Goal: Transaction & Acquisition: Purchase product/service

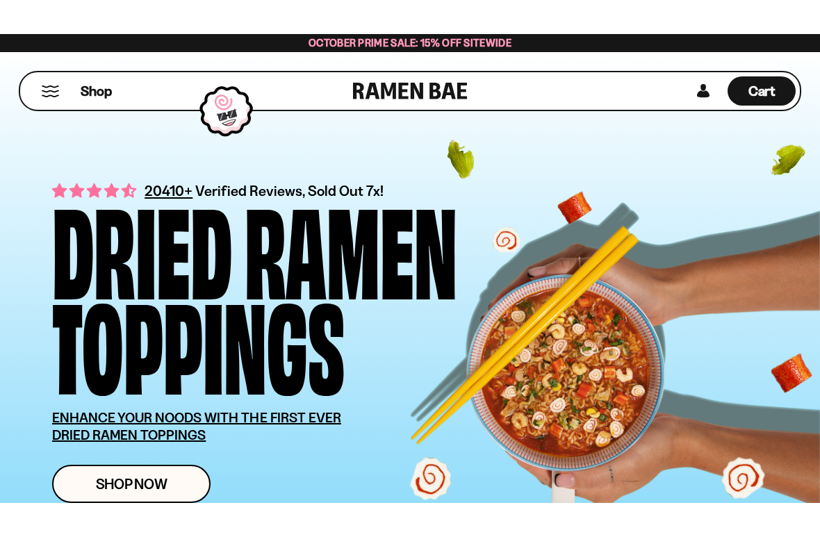
scroll to position [77, 0]
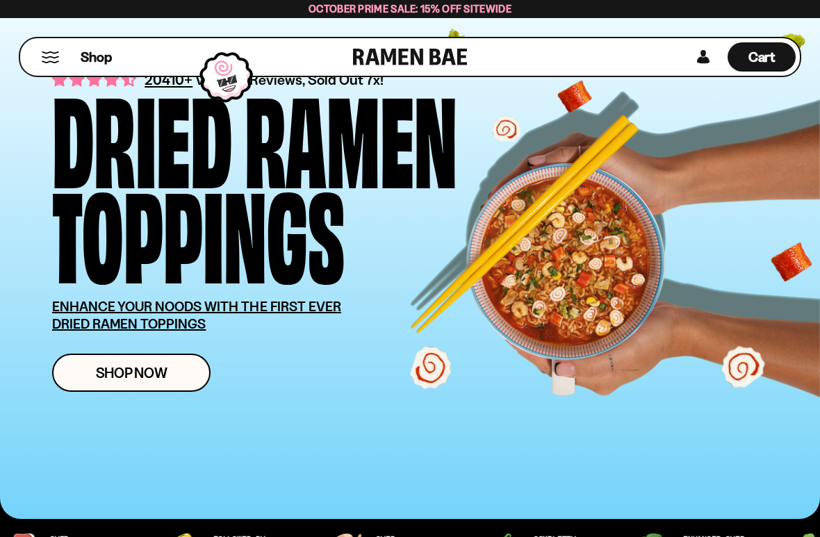
click at [158, 369] on span "Shop Now" at bounding box center [132, 372] width 72 height 15
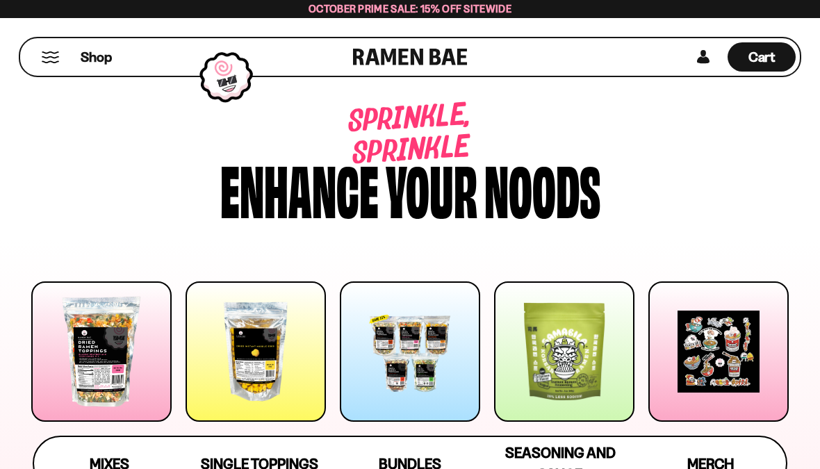
click at [117, 462] on span "Mixes" at bounding box center [110, 463] width 40 height 17
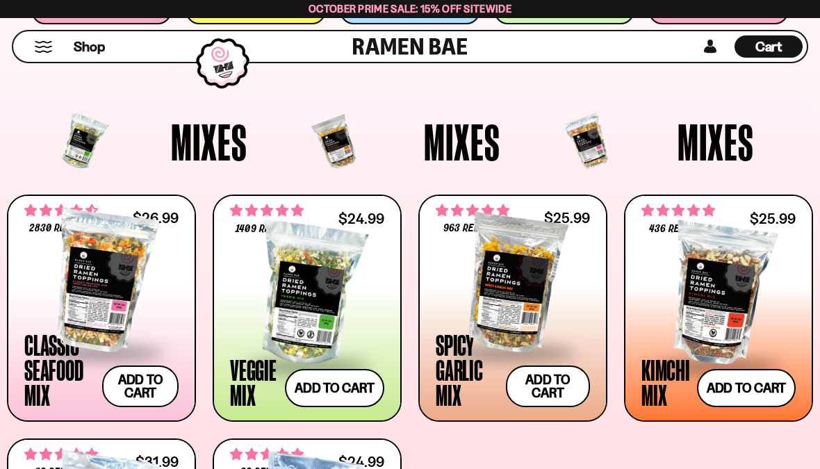
scroll to position [402, 0]
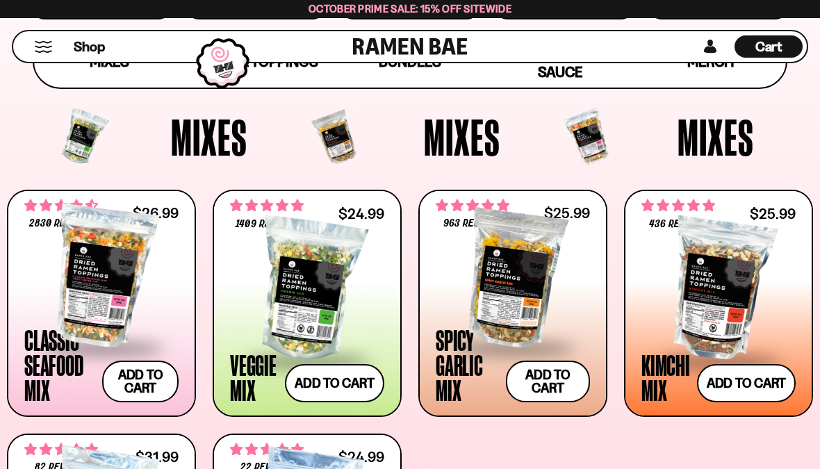
click at [107, 301] on div at bounding box center [101, 276] width 154 height 139
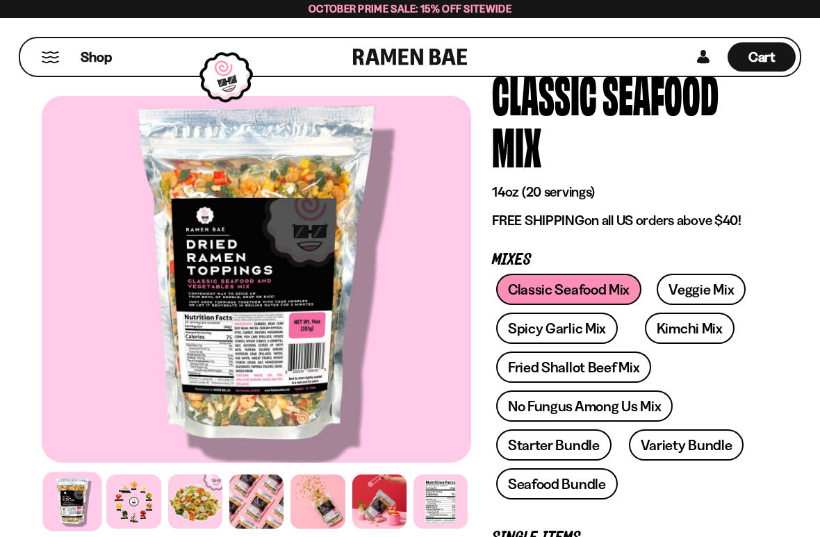
scroll to position [101, 0]
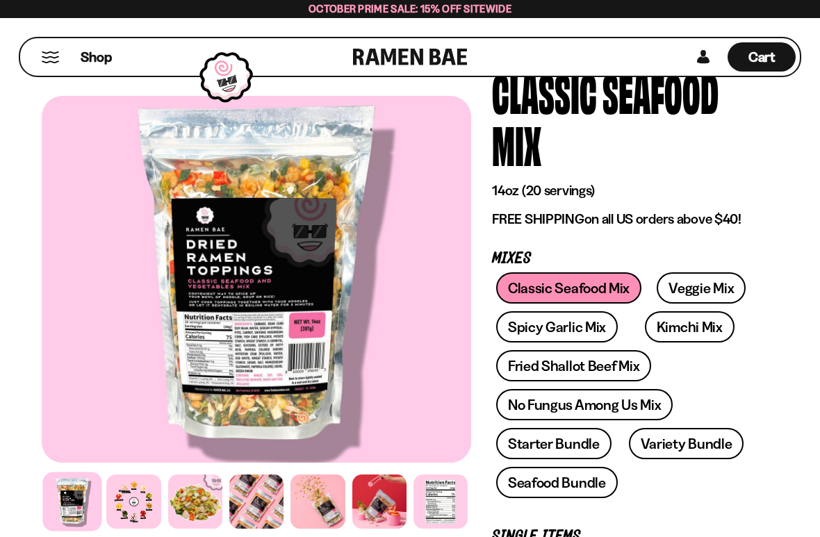
click at [550, 449] on link "Starter Bundle" at bounding box center [553, 443] width 115 height 31
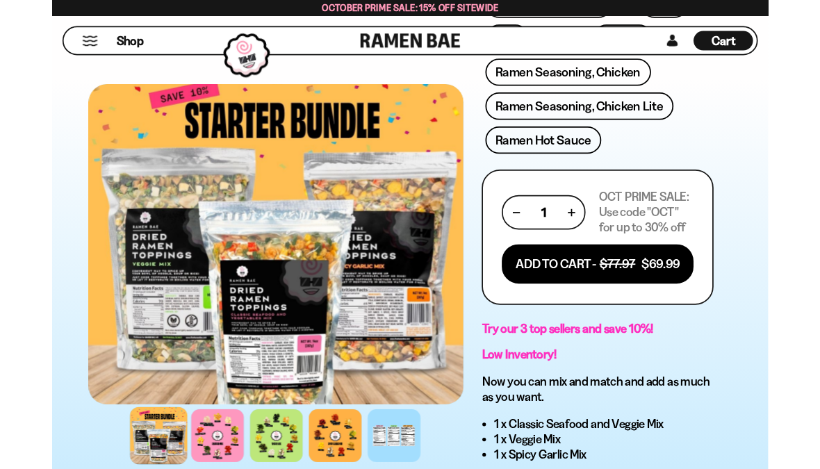
scroll to position [677, 0]
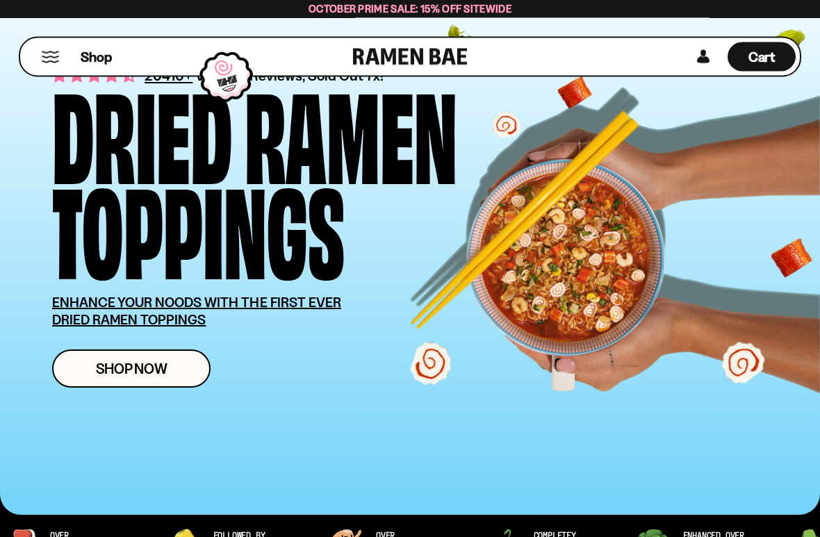
scroll to position [81, 0]
click at [141, 379] on link "Shop Now" at bounding box center [131, 368] width 158 height 38
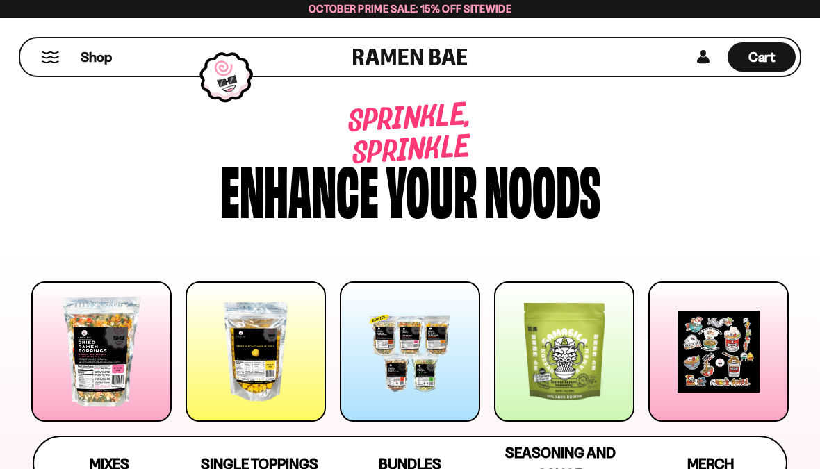
click at [261, 345] on div at bounding box center [255, 351] width 140 height 140
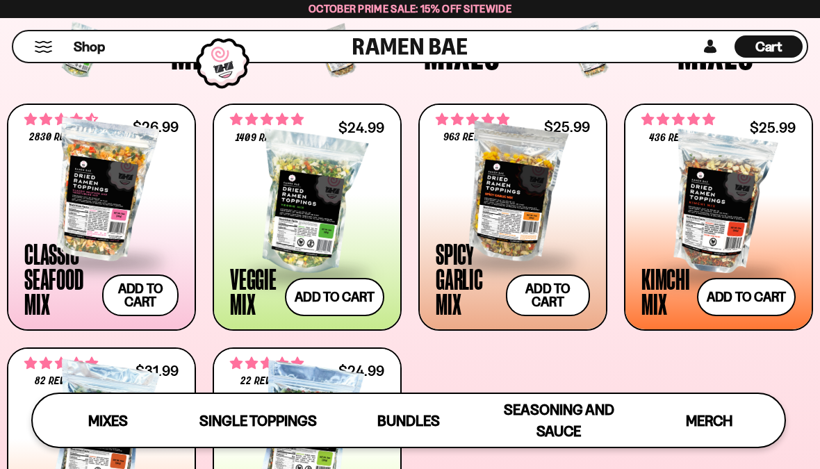
scroll to position [470, 0]
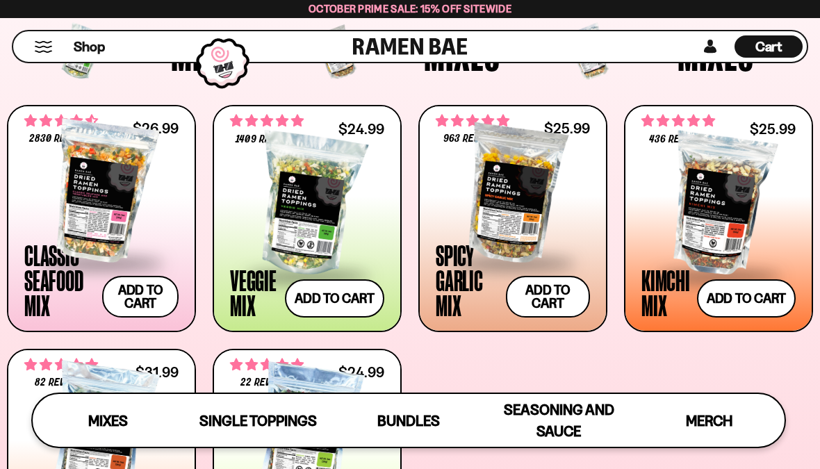
click at [327, 300] on button "Add to cart Add ― Regular price $24.99 Regular price Sale price $24.99 Unit pri…" at bounding box center [334, 298] width 99 height 38
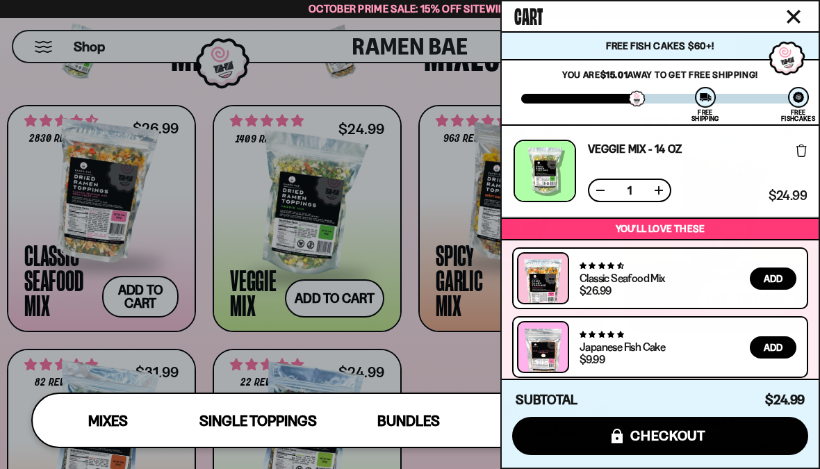
click at [639, 438] on span "checkout" at bounding box center [668, 435] width 76 height 15
